Goal: Task Accomplishment & Management: Complete application form

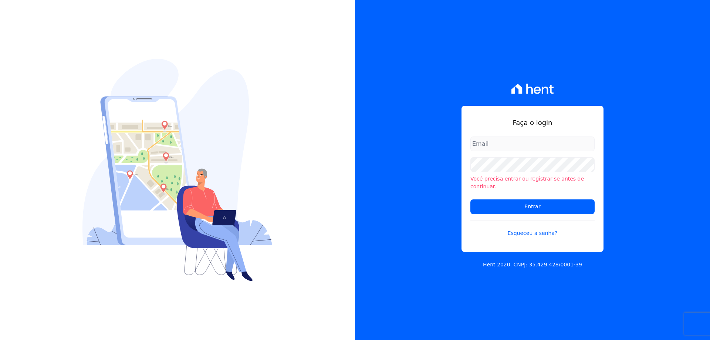
click at [509, 146] on input "email" at bounding box center [532, 143] width 124 height 15
type input "davidcarvalhodf@gmail.com"
click at [470, 199] on input "Entrar" at bounding box center [532, 206] width 124 height 15
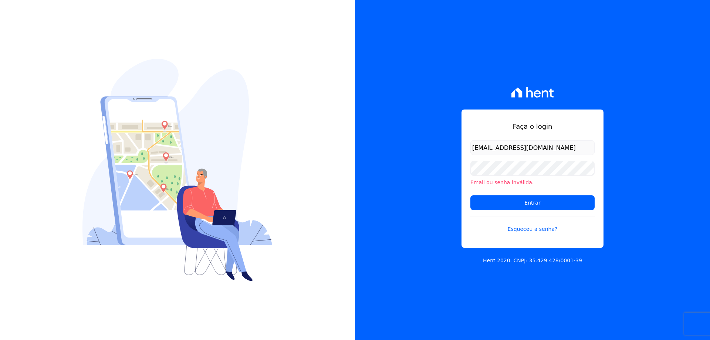
click at [409, 248] on div "Faça o login davidcarvalhodf@gmail.com Email ou senha inválida. Entrar Esqueceu…" at bounding box center [532, 170] width 355 height 340
